Goal: Task Accomplishment & Management: Manage account settings

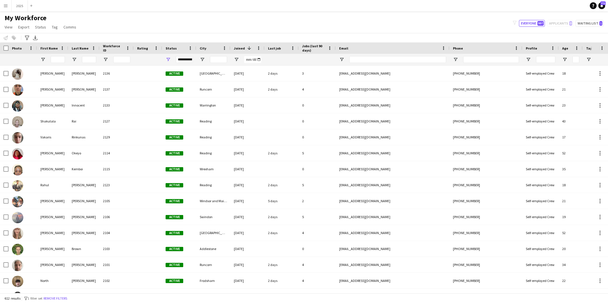
click at [8, 5] on button "Menu" at bounding box center [5, 5] width 11 height 11
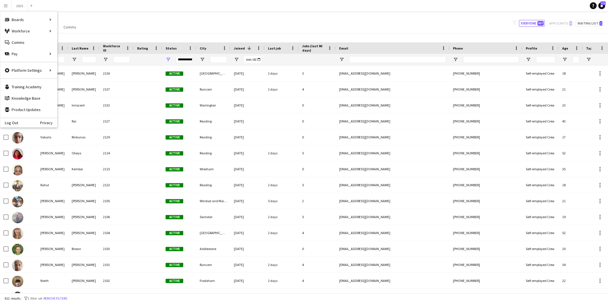
click at [178, 24] on div "My Workforce View Views Default view New view Update view Delete view Edit name…" at bounding box center [304, 23] width 608 height 19
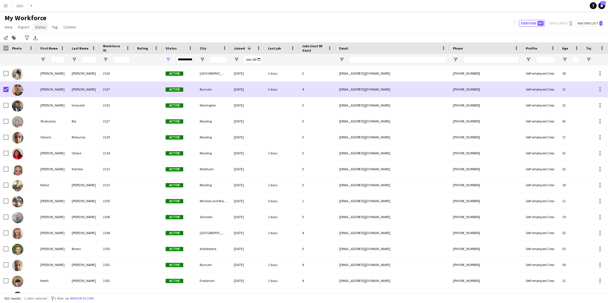
click at [39, 29] on span "Status" at bounding box center [40, 26] width 11 height 5
click at [42, 40] on span "Edit" at bounding box center [40, 39] width 7 height 5
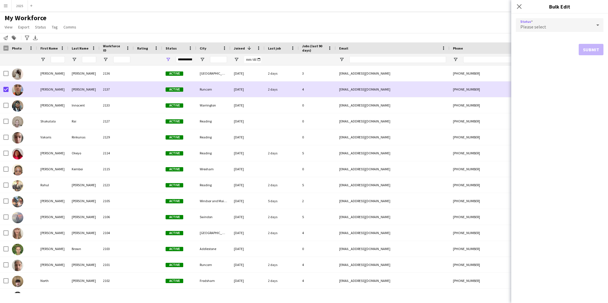
click at [559, 24] on div "Please select" at bounding box center [554, 25] width 76 height 14
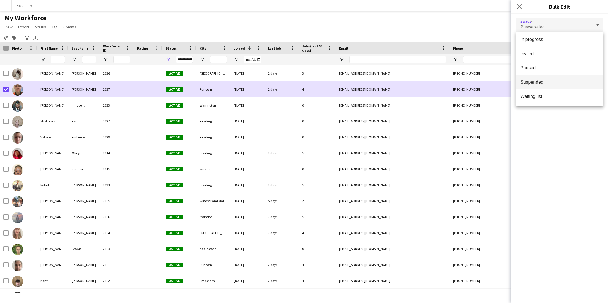
scroll to position [59, 0]
click at [552, 85] on mat-option "Suspended" at bounding box center [560, 82] width 88 height 14
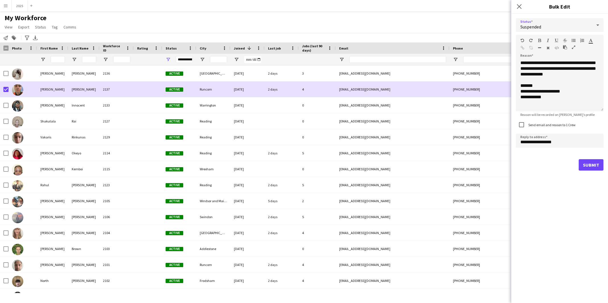
click at [587, 162] on button "Submit" at bounding box center [591, 164] width 25 height 11
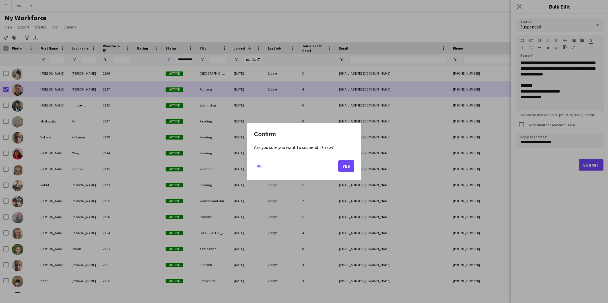
click at [348, 167] on button "Yes" at bounding box center [346, 165] width 16 height 11
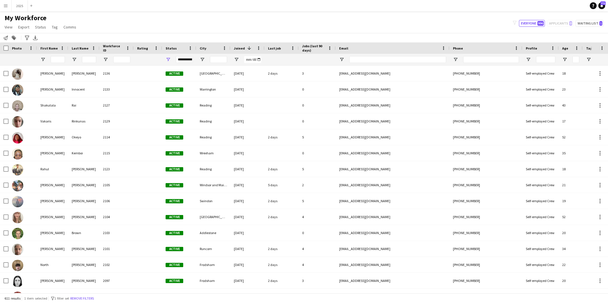
scroll to position [0, 0]
click at [22, 9] on button "2025 Close" at bounding box center [20, 5] width 16 height 11
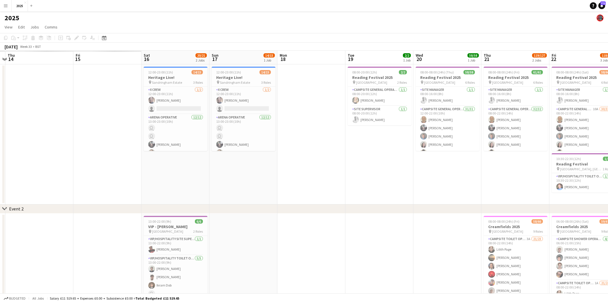
scroll to position [0, 171]
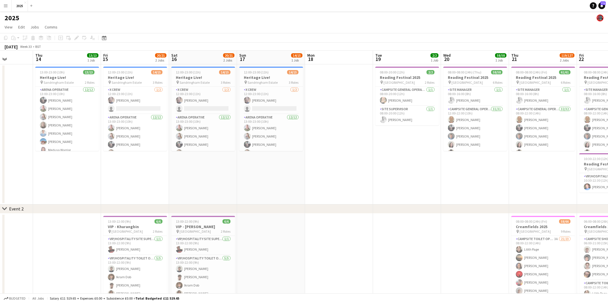
click at [7, 5] on app-icon "Menu" at bounding box center [5, 5] width 5 height 5
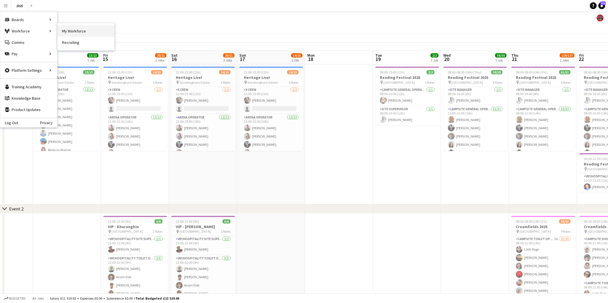
click at [77, 29] on link "My Workforce" at bounding box center [86, 30] width 57 height 11
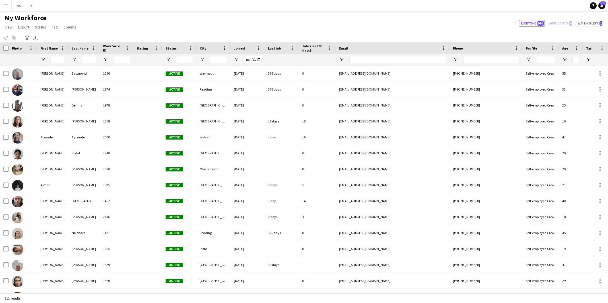
type input "**********"
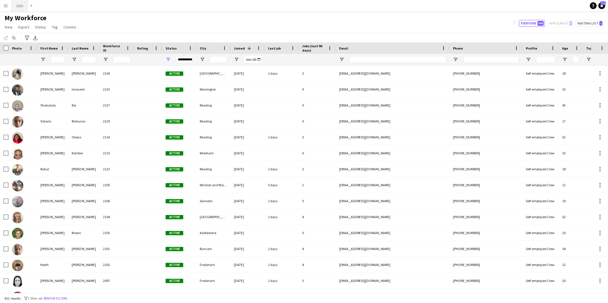
click at [21, 7] on button "2025 Close" at bounding box center [20, 5] width 16 height 11
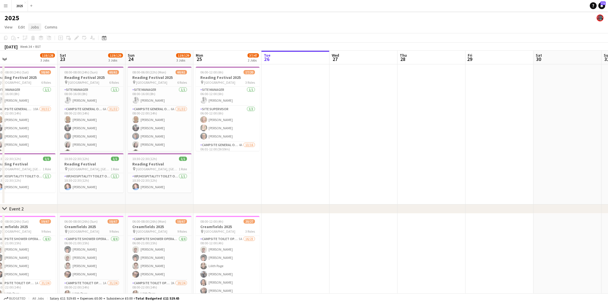
scroll to position [0, 146]
click at [9, 7] on button "Menu" at bounding box center [5, 5] width 11 height 11
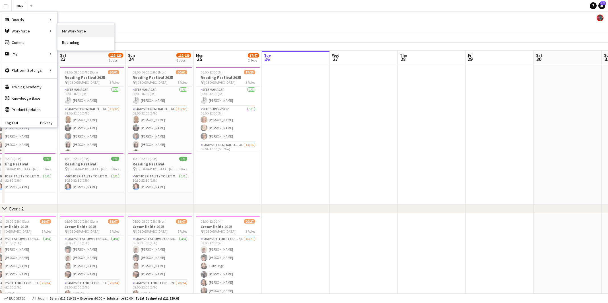
click at [81, 32] on link "My Workforce" at bounding box center [86, 30] width 57 height 11
